Goal: Task Accomplishment & Management: Use online tool/utility

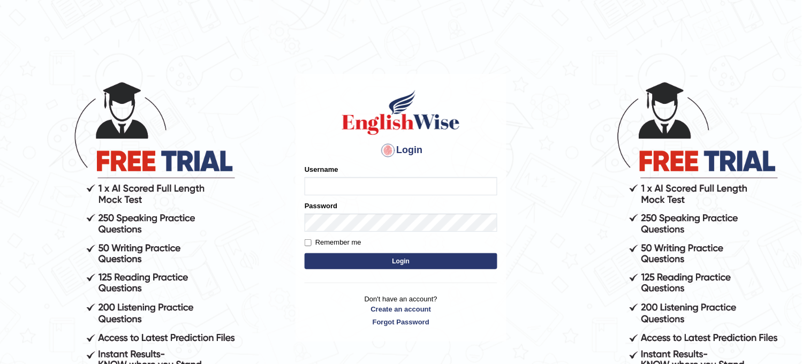
type input "obehi00"
click at [393, 255] on button "Login" at bounding box center [400, 261] width 193 height 16
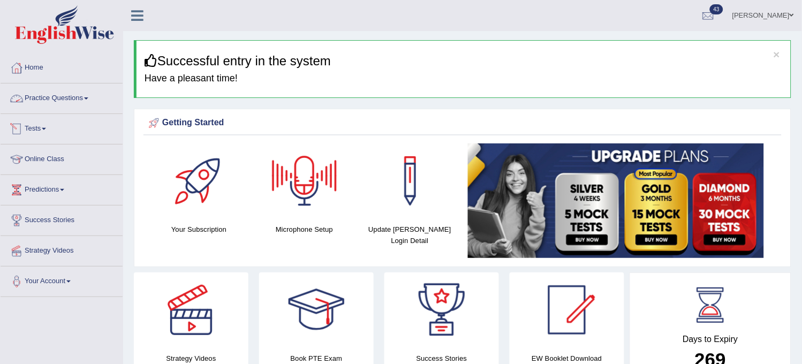
click at [87, 92] on link "Practice Questions" at bounding box center [62, 96] width 122 height 27
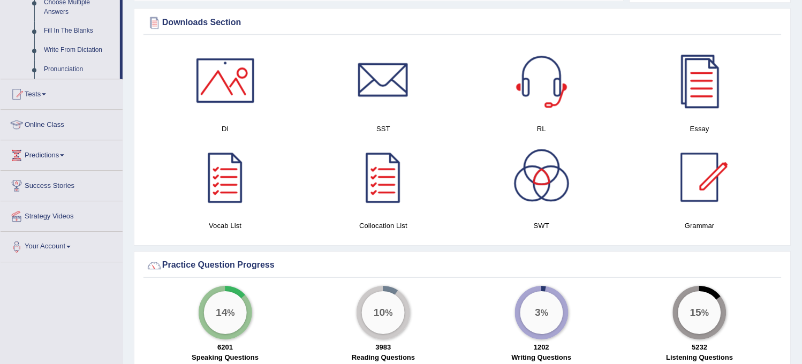
scroll to position [654, 0]
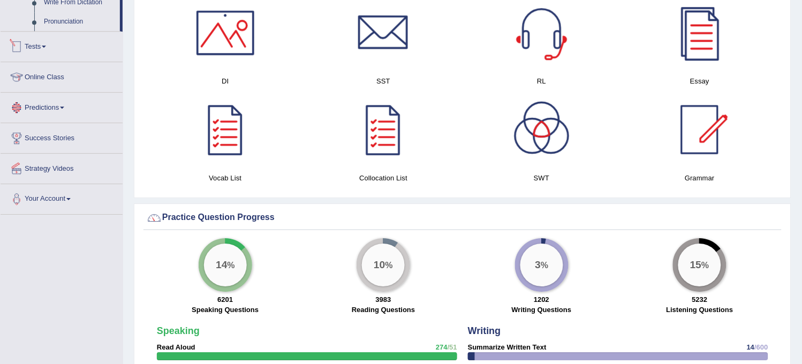
click at [50, 52] on link "Tests" at bounding box center [62, 45] width 122 height 27
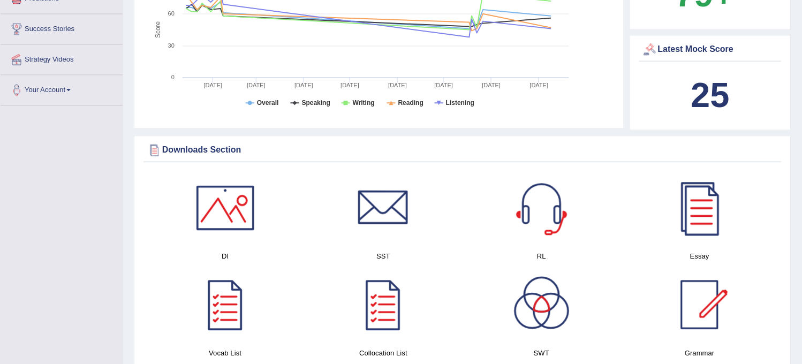
scroll to position [134, 0]
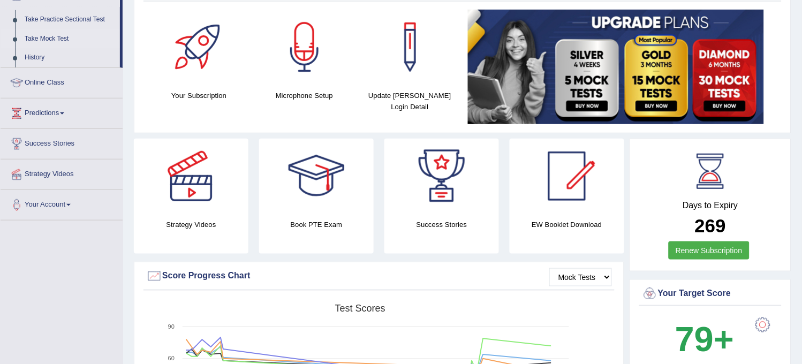
click at [51, 36] on link "Take Mock Test" at bounding box center [70, 38] width 100 height 19
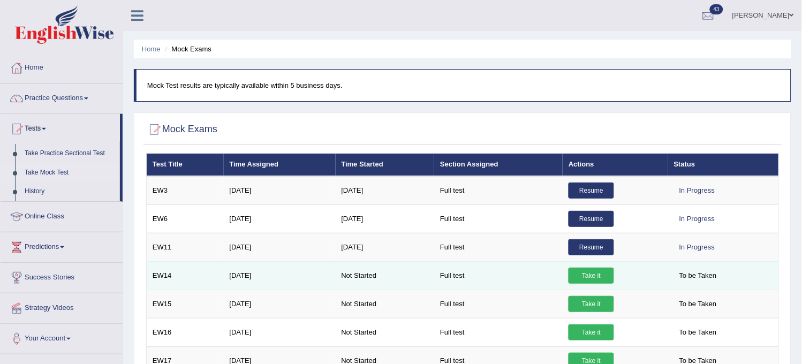
click at [602, 274] on link "Take it" at bounding box center [590, 276] width 45 height 16
